Goal: Task Accomplishment & Management: Use online tool/utility

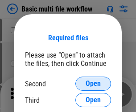
click at [93, 84] on span "Open" at bounding box center [92, 83] width 15 height 7
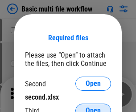
click at [93, 108] on span "Open" at bounding box center [92, 111] width 15 height 7
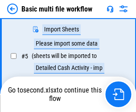
scroll to position [204, 0]
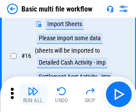
click at [33, 95] on img "button" at bounding box center [33, 91] width 11 height 11
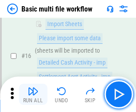
scroll to position [592, 0]
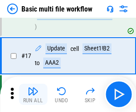
click at [33, 95] on img "button" at bounding box center [33, 91] width 11 height 11
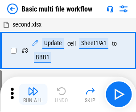
click at [33, 95] on img "button" at bounding box center [33, 91] width 11 height 11
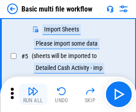
click at [33, 95] on img "button" at bounding box center [33, 91] width 11 height 11
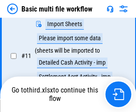
scroll to position [416, 0]
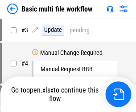
scroll to position [95, 0]
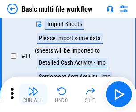
click at [33, 95] on img "button" at bounding box center [33, 91] width 11 height 11
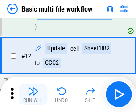
click at [33, 95] on img "button" at bounding box center [33, 91] width 11 height 11
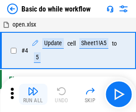
click at [33, 95] on img "button" at bounding box center [33, 91] width 11 height 11
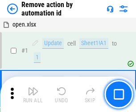
scroll to position [33, 0]
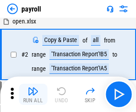
click at [33, 95] on img "button" at bounding box center [33, 91] width 11 height 11
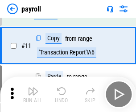
scroll to position [64, 0]
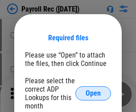
click at [93, 94] on span "Open" at bounding box center [92, 93] width 15 height 7
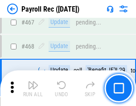
scroll to position [4737, 0]
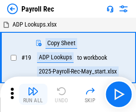
click at [33, 95] on img "button" at bounding box center [33, 91] width 11 height 11
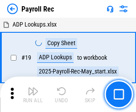
scroll to position [54, 0]
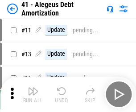
click at [33, 95] on img "button" at bounding box center [33, 91] width 11 height 11
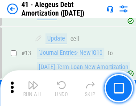
scroll to position [110, 0]
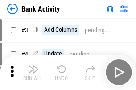
click at [33, 72] on img "button" at bounding box center [33, 69] width 11 height 11
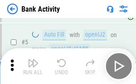
scroll to position [47, 0]
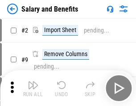
click at [33, 88] on img "button" at bounding box center [33, 85] width 11 height 11
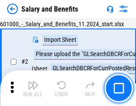
scroll to position [64, 0]
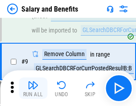
click at [33, 88] on img "button" at bounding box center [33, 85] width 11 height 11
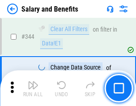
scroll to position [4162, 0]
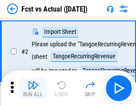
click at [33, 88] on img "button" at bounding box center [33, 85] width 11 height 11
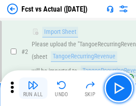
scroll to position [83, 0]
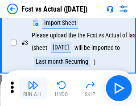
click at [33, 88] on img "button" at bounding box center [33, 85] width 11 height 11
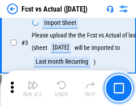
scroll to position [133, 0]
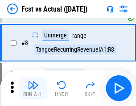
click at [33, 88] on img "button" at bounding box center [33, 85] width 11 height 11
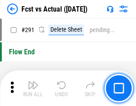
scroll to position [4207, 0]
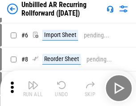
click at [33, 88] on img "button" at bounding box center [33, 85] width 11 height 11
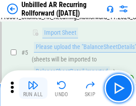
scroll to position [84, 0]
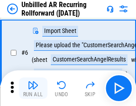
click at [33, 88] on img "button" at bounding box center [33, 85] width 11 height 11
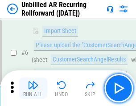
scroll to position [143, 0]
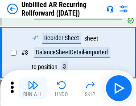
click at [33, 88] on img "button" at bounding box center [33, 85] width 11 height 11
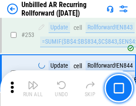
scroll to position [3019, 0]
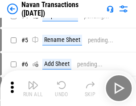
click at [33, 88] on img "button" at bounding box center [33, 85] width 11 height 11
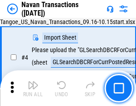
scroll to position [76, 0]
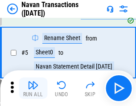
click at [33, 88] on img "button" at bounding box center [33, 85] width 11 height 11
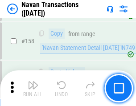
scroll to position [2882, 0]
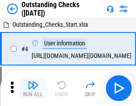
click at [33, 88] on img "button" at bounding box center [33, 85] width 11 height 11
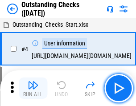
scroll to position [93, 0]
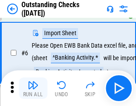
click at [33, 88] on img "button" at bounding box center [33, 85] width 11 height 11
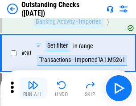
click at [33, 88] on img "button" at bounding box center [33, 85] width 11 height 11
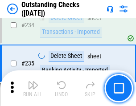
scroll to position [2699, 0]
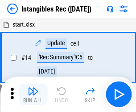
click at [33, 95] on img "button" at bounding box center [33, 91] width 11 height 11
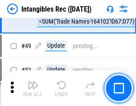
scroll to position [346, 0]
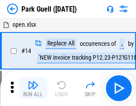
click at [33, 88] on img "button" at bounding box center [33, 85] width 11 height 11
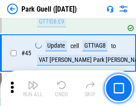
scroll to position [1112, 0]
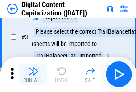
click at [33, 75] on img "button" at bounding box center [33, 71] width 11 height 11
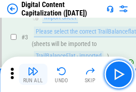
scroll to position [83, 0]
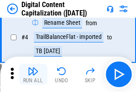
click at [33, 75] on img "button" at bounding box center [33, 71] width 11 height 11
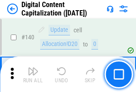
scroll to position [943, 0]
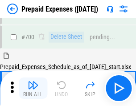
click at [33, 88] on img "button" at bounding box center [33, 85] width 11 height 11
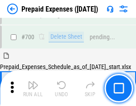
scroll to position [2444, 0]
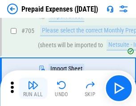
click at [33, 88] on img "button" at bounding box center [33, 85] width 11 height 11
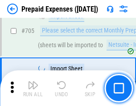
scroll to position [2489, 0]
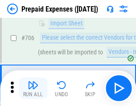
click at [33, 88] on img "button" at bounding box center [33, 85] width 11 height 11
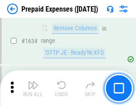
scroll to position [8655, 0]
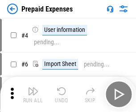
click at [33, 95] on img "button" at bounding box center [33, 91] width 11 height 11
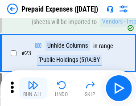
click at [33, 88] on img "button" at bounding box center [33, 85] width 11 height 11
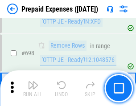
scroll to position [3095, 0]
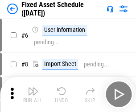
click at [33, 95] on img "button" at bounding box center [33, 91] width 11 height 11
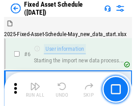
scroll to position [93, 0]
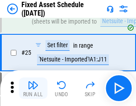
click at [33, 88] on img "button" at bounding box center [33, 85] width 11 height 11
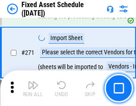
scroll to position [2878, 0]
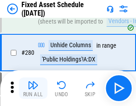
click at [33, 88] on img "button" at bounding box center [33, 85] width 11 height 11
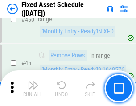
scroll to position [3974, 0]
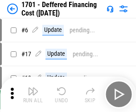
click at [33, 95] on img "button" at bounding box center [33, 91] width 11 height 11
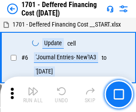
scroll to position [107, 0]
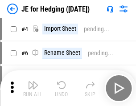
click at [33, 88] on img "button" at bounding box center [33, 85] width 11 height 11
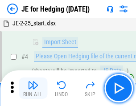
scroll to position [50, 0]
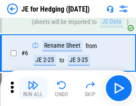
click at [33, 88] on img "button" at bounding box center [33, 85] width 11 height 11
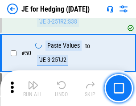
scroll to position [576, 0]
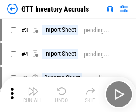
click at [33, 88] on img "button" at bounding box center [33, 91] width 11 height 11
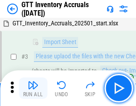
scroll to position [57, 0]
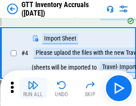
click at [33, 88] on img "button" at bounding box center [33, 85] width 11 height 11
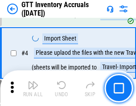
scroll to position [103, 0]
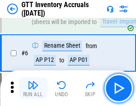
click at [33, 88] on img "button" at bounding box center [33, 85] width 11 height 11
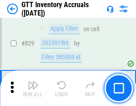
scroll to position [6747, 0]
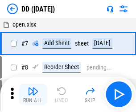
click at [33, 95] on img "button" at bounding box center [33, 91] width 11 height 11
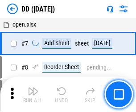
scroll to position [86, 0]
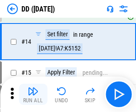
click at [33, 95] on img "button" at bounding box center [33, 91] width 11 height 11
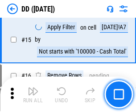
scroll to position [228, 0]
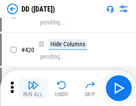
click at [33, 88] on img "button" at bounding box center [33, 85] width 11 height 11
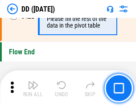
scroll to position [4254, 0]
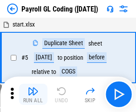
click at [33, 95] on img "button" at bounding box center [33, 91] width 11 height 11
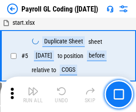
scroll to position [107, 0]
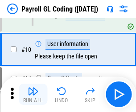
click at [33, 95] on img "button" at bounding box center [33, 91] width 11 height 11
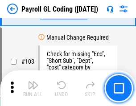
scroll to position [2085, 0]
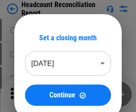
click at [33, 95] on img "button" at bounding box center [33, 91] width 11 height 11
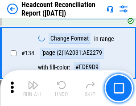
scroll to position [1068, 0]
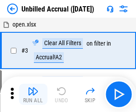
click at [33, 95] on img "button" at bounding box center [33, 91] width 11 height 11
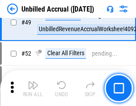
scroll to position [806, 0]
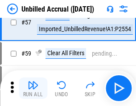
click at [33, 88] on img "button" at bounding box center [33, 85] width 11 height 11
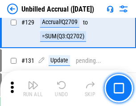
scroll to position [2648, 0]
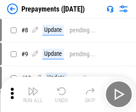
click at [33, 95] on img "button" at bounding box center [33, 91] width 11 height 11
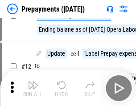
scroll to position [56, 0]
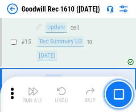
scroll to position [152, 0]
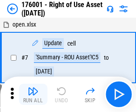
click at [33, 95] on img "button" at bounding box center [33, 91] width 11 height 11
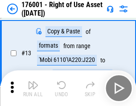
scroll to position [57, 0]
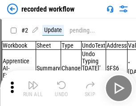
click at [33, 88] on img "button" at bounding box center [33, 85] width 11 height 11
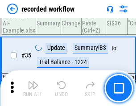
scroll to position [2778, 0]
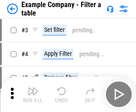
click at [33, 95] on img "button" at bounding box center [33, 91] width 11 height 11
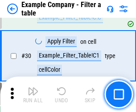
scroll to position [813, 0]
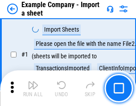
scroll to position [75, 0]
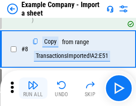
click at [33, 88] on img "button" at bounding box center [33, 85] width 11 height 11
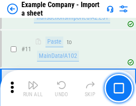
scroll to position [196, 0]
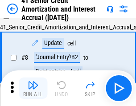
click at [33, 88] on img "button" at bounding box center [33, 85] width 11 height 11
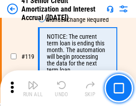
click at [33, 88] on img "button" at bounding box center [33, 85] width 11 height 11
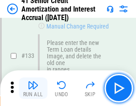
scroll to position [929, 0]
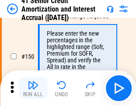
click at [33, 88] on img "button" at bounding box center [33, 85] width 11 height 11
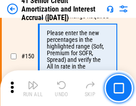
scroll to position [1022, 0]
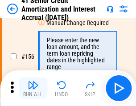
click at [33, 88] on img "button" at bounding box center [33, 85] width 11 height 11
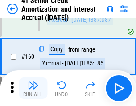
click at [33, 88] on img "button" at bounding box center [33, 85] width 11 height 11
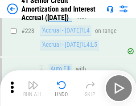
scroll to position [1991, 0]
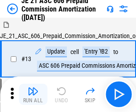
click at [33, 88] on img "button" at bounding box center [33, 91] width 11 height 11
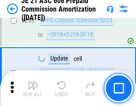
scroll to position [1636, 0]
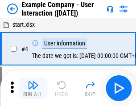
click at [33, 88] on img "button" at bounding box center [33, 85] width 11 height 11
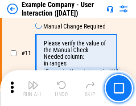
scroll to position [192, 0]
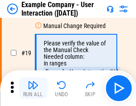
click at [33, 88] on img "button" at bounding box center [33, 85] width 11 height 11
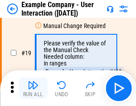
click at [33, 88] on img "button" at bounding box center [33, 85] width 11 height 11
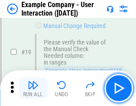
scroll to position [245, 0]
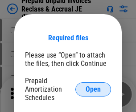
click at [93, 89] on span "Open" at bounding box center [92, 89] width 15 height 7
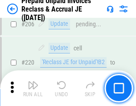
scroll to position [1152, 0]
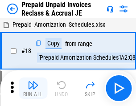
click at [33, 88] on img "button" at bounding box center [33, 85] width 11 height 11
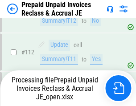
scroll to position [1107, 0]
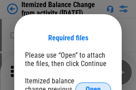
click at [93, 86] on span "Open" at bounding box center [92, 89] width 15 height 7
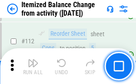
scroll to position [1487, 0]
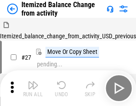
scroll to position [14, 0]
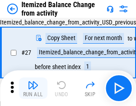
click at [33, 88] on img "button" at bounding box center [33, 85] width 11 height 11
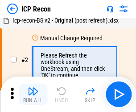
click at [33, 95] on img "button" at bounding box center [33, 91] width 11 height 11
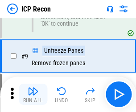
click at [33, 95] on img "button" at bounding box center [33, 91] width 11 height 11
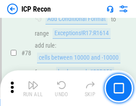
scroll to position [871, 0]
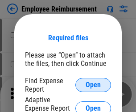
click at [93, 85] on span "Open" at bounding box center [92, 85] width 15 height 7
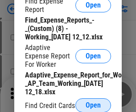
click at [93, 105] on span "Open" at bounding box center [92, 105] width 15 height 7
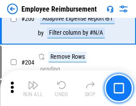
scroll to position [2192, 0]
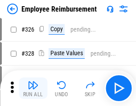
click at [33, 88] on img "button" at bounding box center [33, 85] width 11 height 11
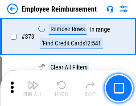
scroll to position [4650, 0]
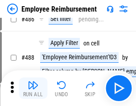
click at [33, 88] on img "button" at bounding box center [33, 85] width 11 height 11
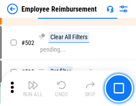
scroll to position [5619, 0]
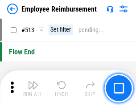
click at [33, 88] on img "button" at bounding box center [33, 85] width 11 height 11
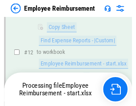
scroll to position [181, 0]
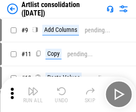
click at [33, 95] on img "button" at bounding box center [33, 91] width 11 height 11
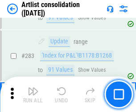
scroll to position [3676, 0]
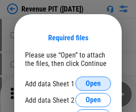
click at [93, 84] on span "Open" at bounding box center [92, 83] width 15 height 7
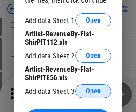
click at [93, 92] on span "Open" at bounding box center [92, 91] width 15 height 7
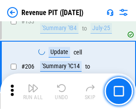
scroll to position [903, 0]
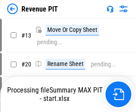
scroll to position [10, 0]
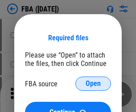
click at [93, 84] on span "Open" at bounding box center [92, 83] width 15 height 7
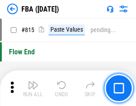
scroll to position [7957, 0]
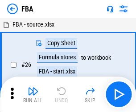
scroll to position [9, 0]
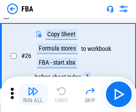
click at [33, 95] on img "button" at bounding box center [33, 91] width 11 height 11
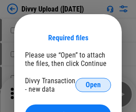
click at [93, 85] on span "Open" at bounding box center [92, 85] width 15 height 7
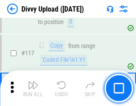
scroll to position [752, 0]
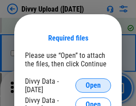
click at [93, 85] on span "Open" at bounding box center [92, 85] width 15 height 7
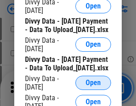
click at [93, 86] on span "Open" at bounding box center [92, 82] width 15 height 7
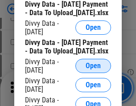
click at [93, 69] on span "Open" at bounding box center [92, 65] width 15 height 7
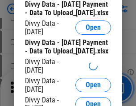
scroll to position [926, 0]
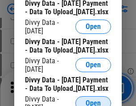
click at [93, 100] on span "Open" at bounding box center [92, 103] width 15 height 7
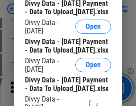
scroll to position [1018, 0]
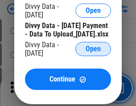
click at [93, 52] on span "Open" at bounding box center [92, 48] width 15 height 7
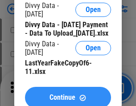
click at [68, 94] on span "Continue" at bounding box center [62, 97] width 26 height 7
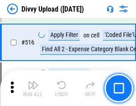
scroll to position [5577, 0]
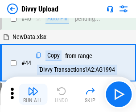
click at [33, 95] on img "button" at bounding box center [33, 91] width 11 height 11
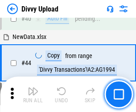
scroll to position [98, 0]
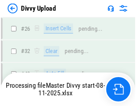
scroll to position [752, 0]
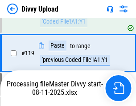
scroll to position [834, 0]
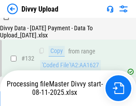
scroll to position [1074, 0]
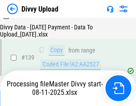
scroll to position [1270, 0]
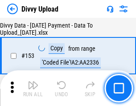
scroll to position [1662, 0]
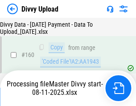
scroll to position [1858, 0]
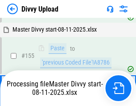
scroll to position [1708, 0]
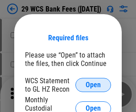
click at [93, 85] on span "Open" at bounding box center [92, 85] width 15 height 7
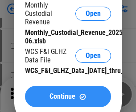
click at [68, 100] on span "Continue" at bounding box center [62, 96] width 26 height 7
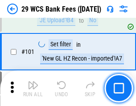
scroll to position [866, 0]
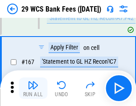
click at [33, 88] on img "button" at bounding box center [33, 85] width 11 height 11
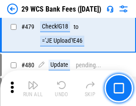
scroll to position [4583, 0]
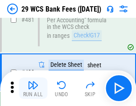
click at [33, 88] on img "button" at bounding box center [33, 85] width 11 height 11
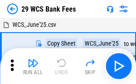
scroll to position [16, 0]
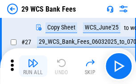
click at [33, 66] on img "button" at bounding box center [33, 62] width 11 height 11
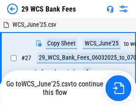
scroll to position [5, 0]
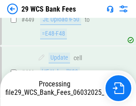
scroll to position [4573, 0]
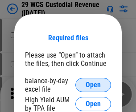
click at [93, 85] on span "Open" at bounding box center [92, 85] width 15 height 7
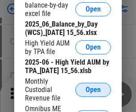
click at [93, 94] on span "Open" at bounding box center [92, 90] width 15 height 7
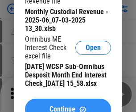
click at [68, 106] on span "Continue" at bounding box center [62, 109] width 26 height 7
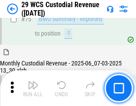
scroll to position [928, 0]
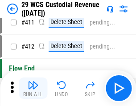
click at [33, 88] on img "button" at bounding box center [33, 85] width 11 height 11
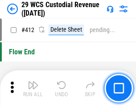
scroll to position [4245, 0]
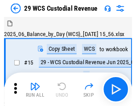
scroll to position [21, 0]
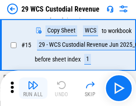
click at [33, 88] on img "button" at bounding box center [33, 85] width 11 height 11
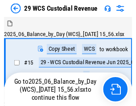
scroll to position [16, 0]
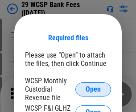
click at [93, 89] on span "Open" at bounding box center [92, 89] width 15 height 7
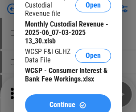
click at [68, 102] on span "Continue" at bounding box center [62, 105] width 26 height 7
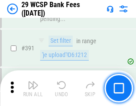
scroll to position [3023, 0]
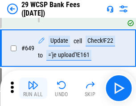
click at [33, 88] on img "button" at bounding box center [33, 85] width 11 height 11
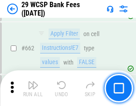
scroll to position [5192, 0]
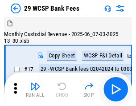
scroll to position [21, 0]
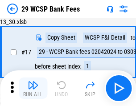
click at [33, 88] on img "button" at bounding box center [33, 85] width 11 height 11
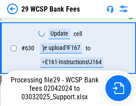
scroll to position [4858, 0]
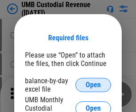
click at [93, 85] on span "Open" at bounding box center [92, 85] width 15 height 7
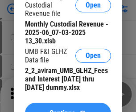
click at [68, 110] on span "Continue" at bounding box center [62, 113] width 26 height 7
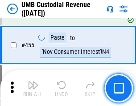
scroll to position [3793, 0]
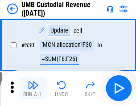
click at [33, 88] on img "button" at bounding box center [33, 85] width 11 height 11
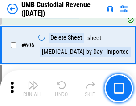
scroll to position [5131, 0]
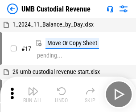
scroll to position [7, 0]
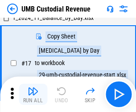
click at [33, 95] on img "button" at bounding box center [33, 91] width 11 height 11
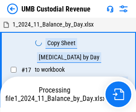
scroll to position [7, 0]
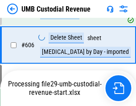
scroll to position [5110, 0]
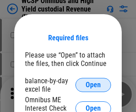
click at [93, 85] on span "Open" at bounding box center [92, 85] width 15 height 7
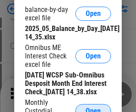
click at [93, 108] on span "Open" at bounding box center [92, 111] width 15 height 7
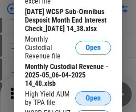
click at [93, 102] on span "Open" at bounding box center [92, 98] width 15 height 7
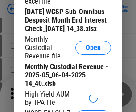
scroll to position [137, 0]
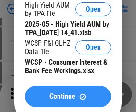
click at [68, 100] on span "Continue" at bounding box center [62, 96] width 26 height 7
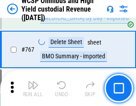
scroll to position [7243, 0]
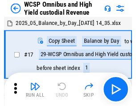
scroll to position [5, 0]
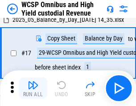
click at [33, 88] on img "button" at bounding box center [33, 85] width 11 height 11
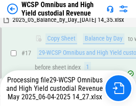
scroll to position [140, 0]
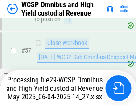
scroll to position [912, 0]
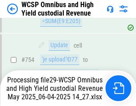
scroll to position [7223, 0]
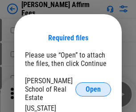
click at [93, 86] on span "Open" at bounding box center [92, 89] width 15 height 7
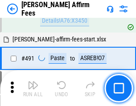
scroll to position [2417, 0]
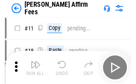
scroll to position [9, 0]
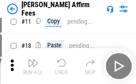
click at [33, 66] on img "button" at bounding box center [33, 62] width 11 height 11
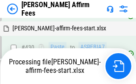
scroll to position [2056, 0]
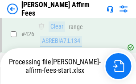
scroll to position [1777, 0]
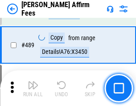
scroll to position [2320, 0]
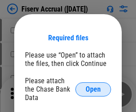
click at [93, 86] on span "Open" at bounding box center [92, 89] width 15 height 7
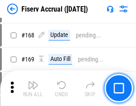
scroll to position [1862, 0]
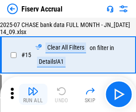
click at [33, 95] on img "button" at bounding box center [33, 91] width 11 height 11
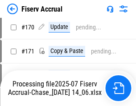
scroll to position [2229, 0]
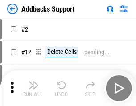
click at [33, 88] on img "button" at bounding box center [33, 85] width 11 height 11
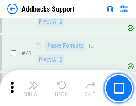
scroll to position [647, 0]
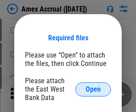
click at [93, 89] on span "Open" at bounding box center [92, 89] width 15 height 7
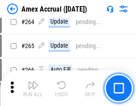
scroll to position [2378, 0]
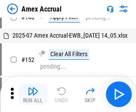
click at [33, 95] on img "button" at bounding box center [33, 91] width 11 height 11
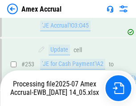
scroll to position [2593, 0]
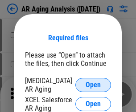
click at [93, 84] on span "Open" at bounding box center [92, 85] width 15 height 7
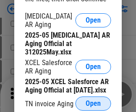
click at [93, 101] on span "Open" at bounding box center [92, 103] width 15 height 7
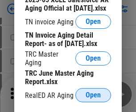
click at [93, 93] on span "Open" at bounding box center [92, 95] width 15 height 7
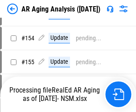
scroll to position [9, 0]
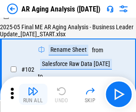
click at [33, 95] on img "button" at bounding box center [33, 91] width 11 height 11
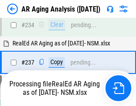
scroll to position [1378, 0]
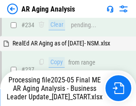
scroll to position [1368, 0]
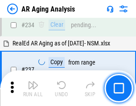
scroll to position [1368, 0]
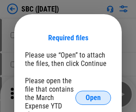
click at [93, 98] on span "Open" at bounding box center [92, 98] width 15 height 7
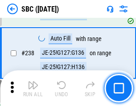
scroll to position [1681, 0]
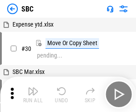
scroll to position [9, 0]
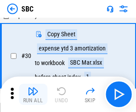
click at [33, 95] on img "button" at bounding box center [33, 91] width 11 height 11
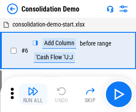
click at [33, 95] on img "button" at bounding box center [33, 91] width 11 height 11
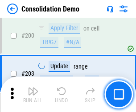
scroll to position [2787, 0]
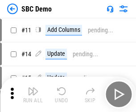
click at [33, 95] on img "button" at bounding box center [33, 91] width 11 height 11
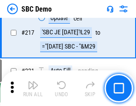
scroll to position [2194, 0]
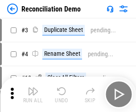
click at [33, 95] on img "button" at bounding box center [33, 91] width 11 height 11
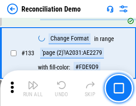
scroll to position [1056, 0]
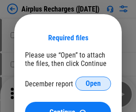
click at [93, 84] on span "Open" at bounding box center [92, 83] width 15 height 7
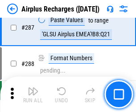
scroll to position [3209, 0]
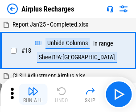
click at [33, 95] on img "button" at bounding box center [33, 91] width 11 height 11
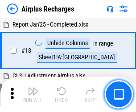
scroll to position [39, 0]
